Goal: Navigation & Orientation: Find specific page/section

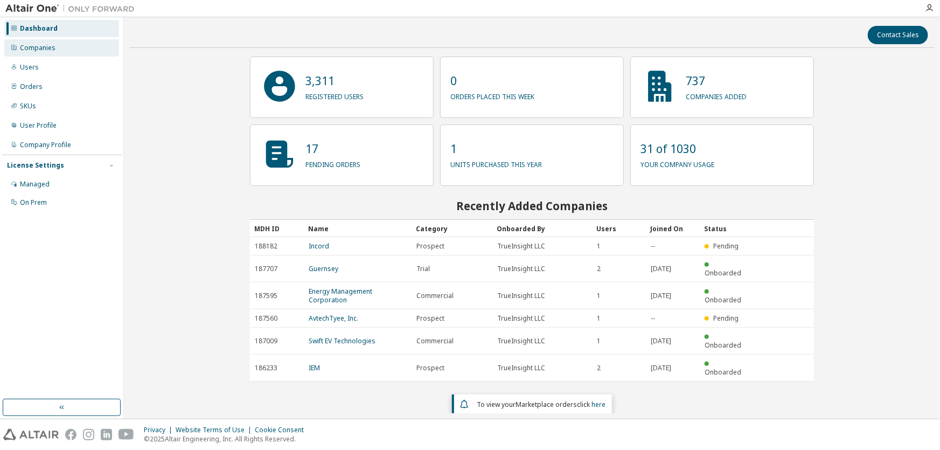
click at [39, 46] on div "Companies" at bounding box center [38, 48] width 36 height 9
